Goal: Information Seeking & Learning: Learn about a topic

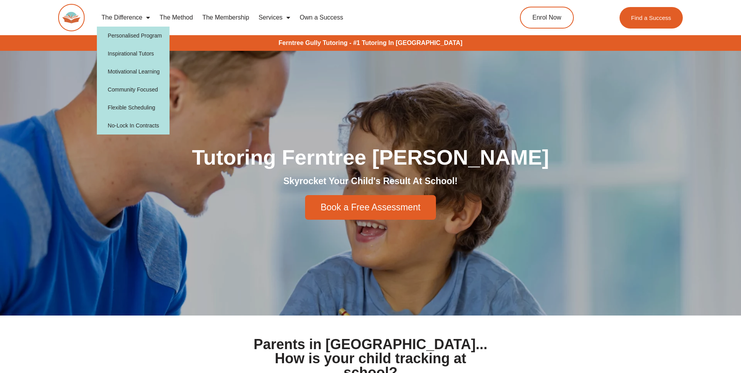
click at [127, 17] on link "The Difference" at bounding box center [126, 18] width 58 height 18
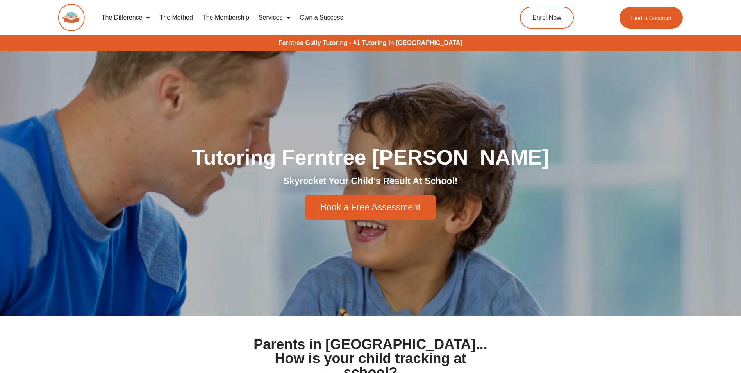
click at [127, 17] on link "The Difference" at bounding box center [126, 18] width 58 height 18
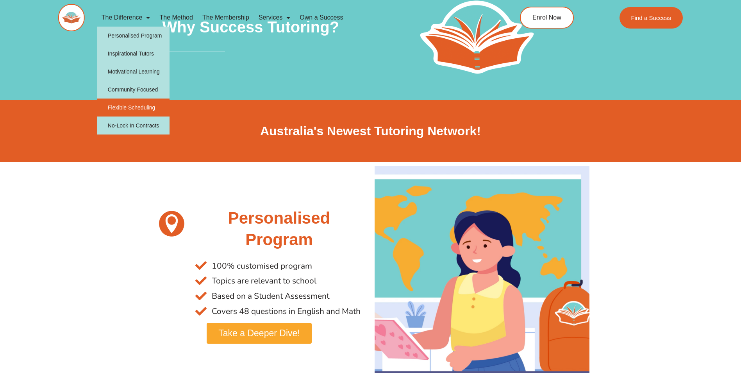
click at [153, 108] on link "Flexible Scheduling" at bounding box center [133, 107] width 73 height 18
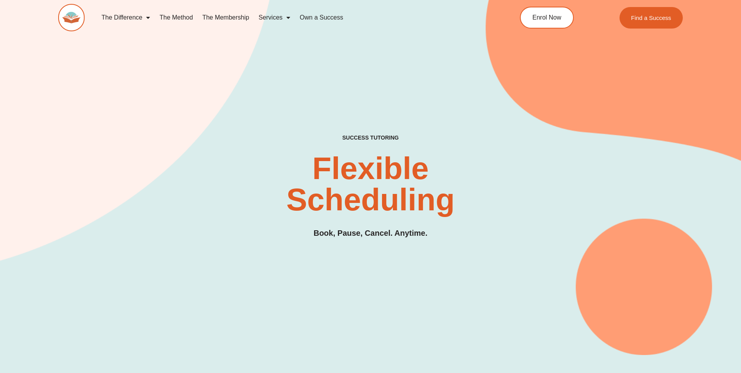
click at [181, 20] on link "The Method" at bounding box center [176, 18] width 43 height 18
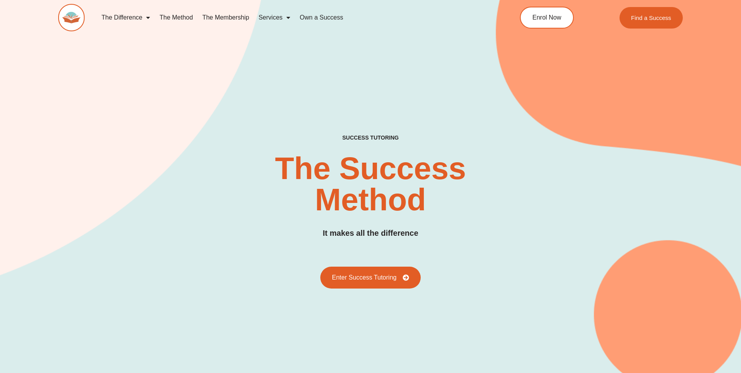
click at [181, 15] on link "The Method" at bounding box center [176, 18] width 43 height 18
click at [177, 18] on link "The Method" at bounding box center [176, 18] width 43 height 18
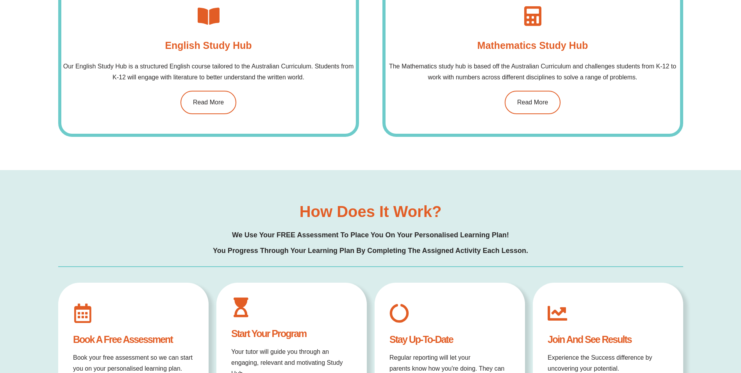
scroll to position [742, 0]
